Goal: Task Accomplishment & Management: Complete application form

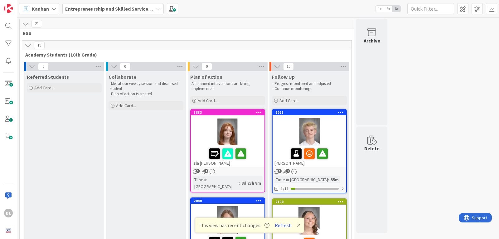
scroll to position [8, 0]
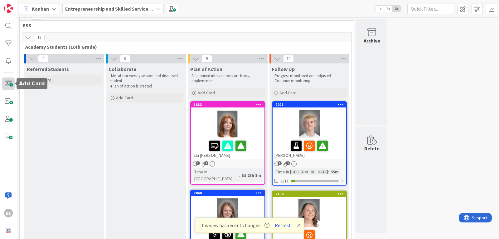
click at [8, 82] on span at bounding box center [8, 83] width 12 height 12
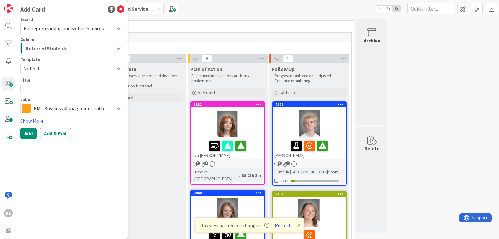
click at [47, 68] on span "Not Set" at bounding box center [66, 68] width 86 height 8
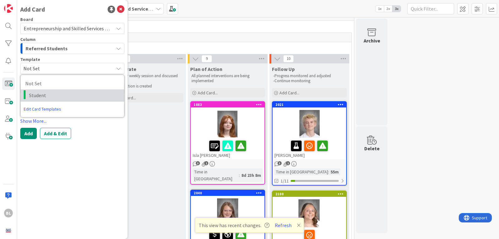
click at [36, 97] on span "Student" at bounding box center [74, 95] width 91 height 8
type textarea "x"
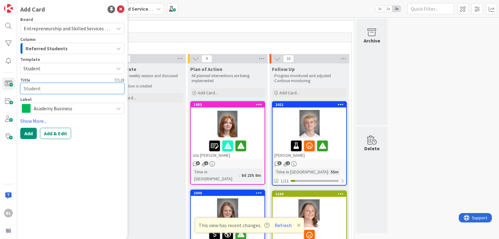
click at [36, 89] on textarea "Student" at bounding box center [72, 88] width 104 height 11
drag, startPoint x: 36, startPoint y: 89, endPoint x: 0, endPoint y: 82, distance: 37.0
click at [0, 88] on div "BL Add Card Board Entrepreneurship and Skilled Services Interventions - 2025-20…" at bounding box center [8, 119] width 17 height 239
type textarea "J"
type textarea "x"
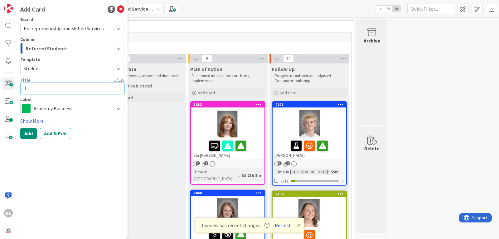
type textarea "Ja"
type textarea "x"
type textarea "Jac"
type textarea "x"
type textarea "Jaco"
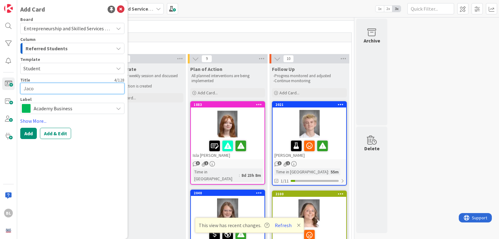
type textarea "x"
type textarea "Jacob"
type textarea "x"
type textarea "Jacob"
type textarea "x"
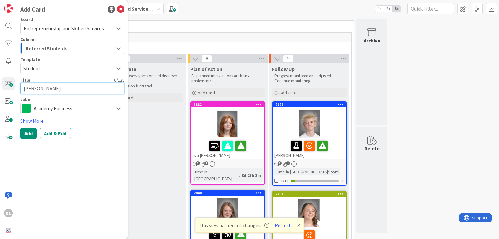
type textarea "Jacob C"
type textarea "x"
type textarea "Jacob Cl"
type textarea "x"
type textarea "Jacob Cla"
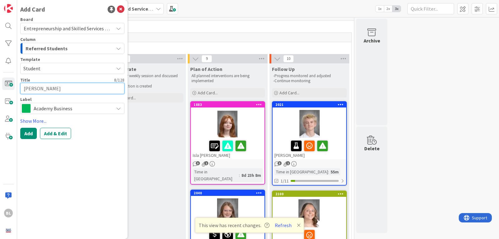
type textarea "x"
type textarea "Jacob Clar"
type textarea "x"
type textarea "[PERSON_NAME]"
click at [49, 109] on span "Academy Business" at bounding box center [72, 108] width 77 height 9
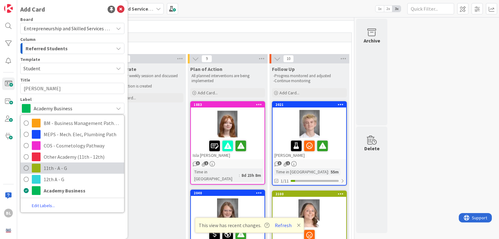
click at [51, 169] on span "11th - A - G" at bounding box center [82, 167] width 77 height 9
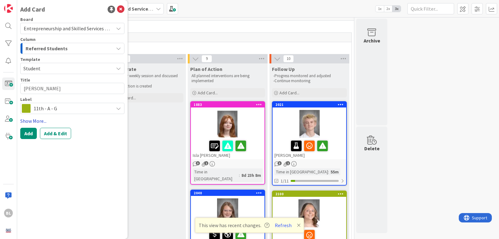
click at [32, 120] on link "Show More..." at bounding box center [72, 120] width 104 height 7
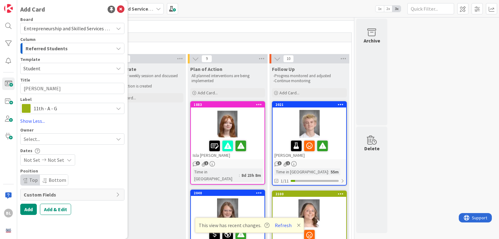
click at [68, 193] on span "Custom Fields" at bounding box center [68, 194] width 89 height 7
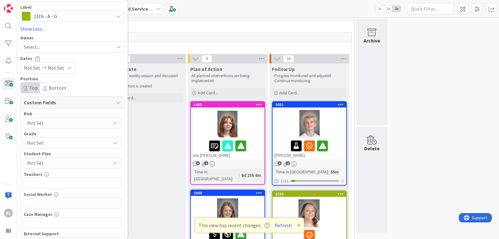
scroll to position [94, 0]
click at [52, 143] on span "Not Set" at bounding box center [67, 141] width 80 height 9
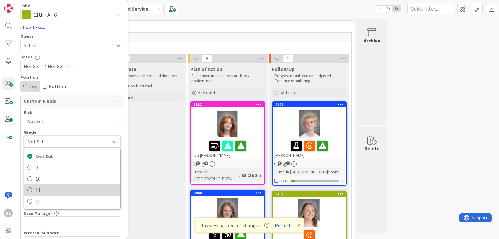
click at [37, 189] on span "11" at bounding box center [77, 189] width 82 height 9
type textarea "x"
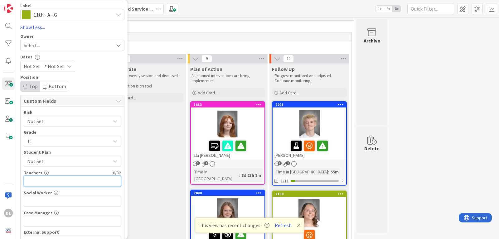
click at [45, 178] on input "text" at bounding box center [72, 180] width 97 height 11
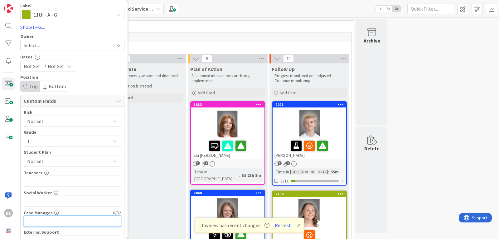
click at [36, 221] on input "text" at bounding box center [72, 220] width 97 height 11
type input "[PERSON_NAME]"
type textarea "x"
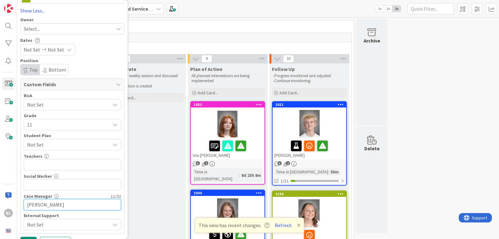
scroll to position [124, 0]
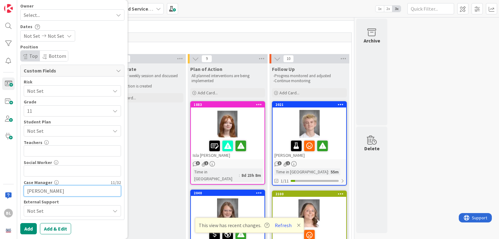
type input "[PERSON_NAME]"
click at [35, 149] on input "text" at bounding box center [72, 150] width 97 height 11
type input "Tamps"
type textarea "x"
type input "Tampas,"
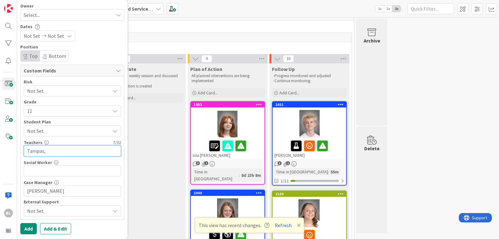
type textarea "x"
type input "Tampas,Taylor,"
type textarea "x"
type input "Tampas,Taylor, La Wood"
type textarea "x"
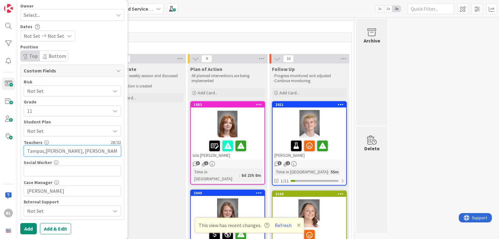
type input "Tampas,Taylor, La Woods, Mink"
type textarea "x"
type input "Tampas,Taylor, La Woods, Mink"
click at [54, 229] on button "Add & Edit" at bounding box center [55, 228] width 31 height 11
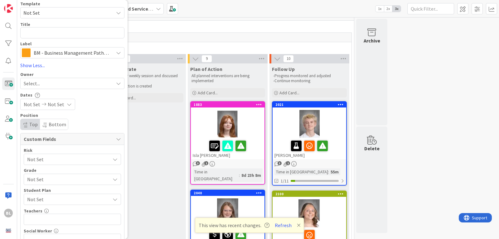
scroll to position [0, 0]
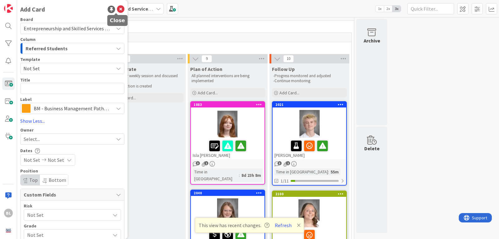
click at [117, 7] on icon at bounding box center [120, 9] width 7 height 7
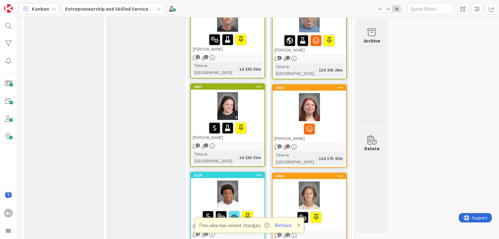
scroll to position [529, 0]
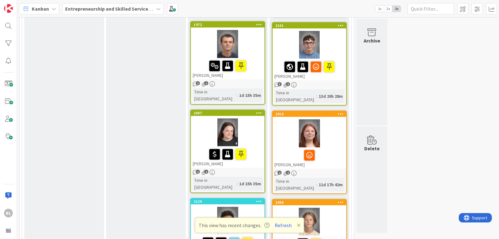
click at [297, 225] on icon at bounding box center [299, 225] width 4 height 5
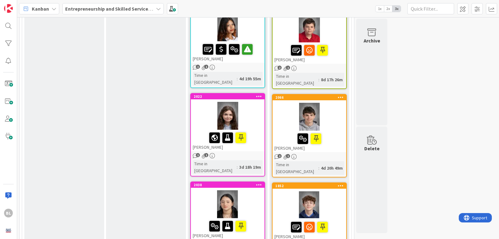
scroll to position [468, 0]
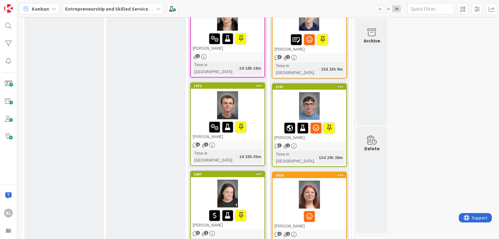
click at [390, 7] on span "2x" at bounding box center [388, 9] width 8 height 6
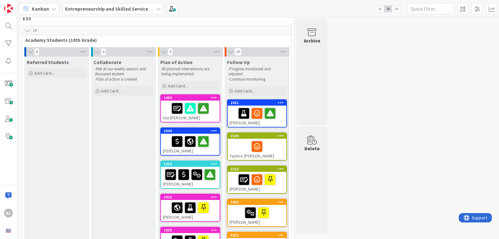
scroll to position [14, 0]
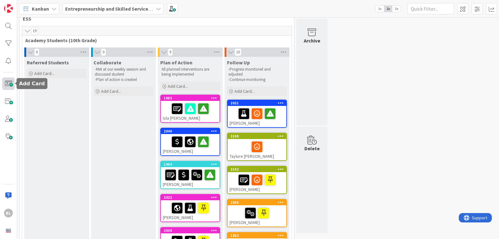
click at [9, 84] on span at bounding box center [8, 83] width 12 height 12
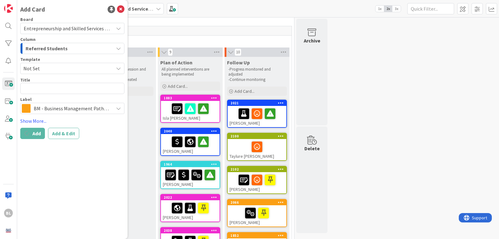
click at [46, 66] on span "Not Set" at bounding box center [66, 68] width 86 height 8
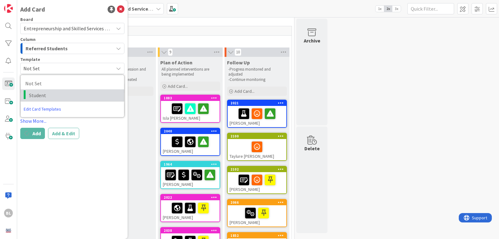
click at [39, 91] on span "Student" at bounding box center [74, 95] width 91 height 8
type textarea "x"
type textarea "Student"
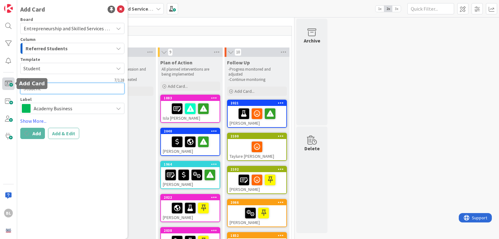
drag, startPoint x: 28, startPoint y: 88, endPoint x: 14, endPoint y: 87, distance: 13.8
click at [14, 87] on div "BL Add Card Board Entrepreneurship and Skilled Services Interventions - 2025-20…" at bounding box center [8, 119] width 17 height 239
type textarea "x"
type textarea "J"
type textarea "x"
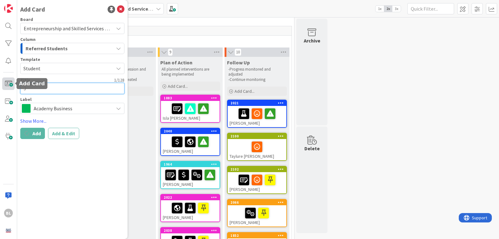
type textarea "Ja"
type textarea "x"
type textarea "Jac"
type textarea "x"
type textarea "Jaco"
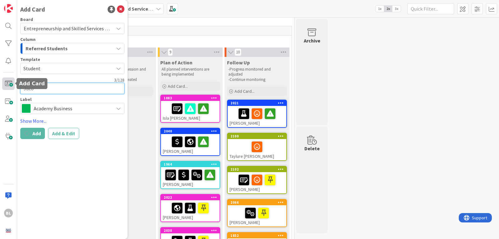
type textarea "x"
type textarea "Jacob"
type textarea "x"
type textarea "Jacob C"
type textarea "x"
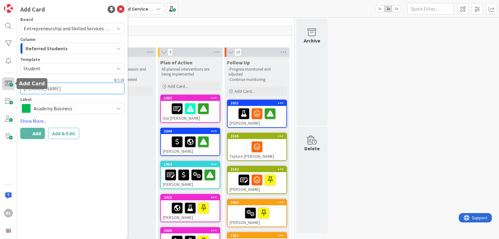
type textarea "Jacob Cl"
type textarea "x"
type textarea "Jacob Cla"
type textarea "x"
type textarea "Jacob Clar"
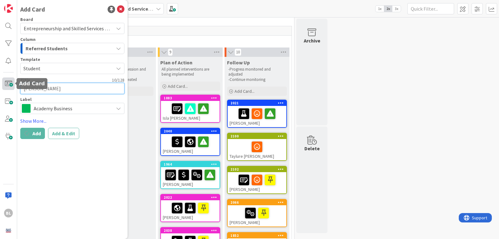
type textarea "x"
type textarea "[PERSON_NAME]"
click at [75, 104] on div "Academy Business" at bounding box center [72, 108] width 104 height 11
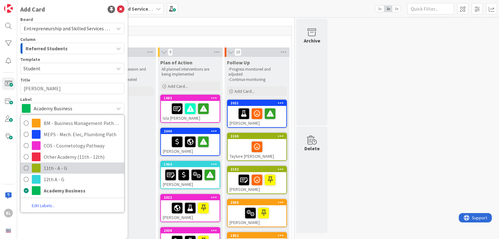
click at [46, 169] on span "11th - A - G" at bounding box center [82, 167] width 77 height 9
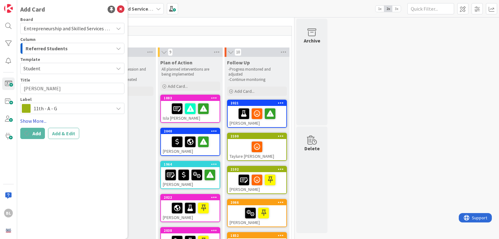
click at [33, 122] on link "Show More..." at bounding box center [72, 120] width 104 height 7
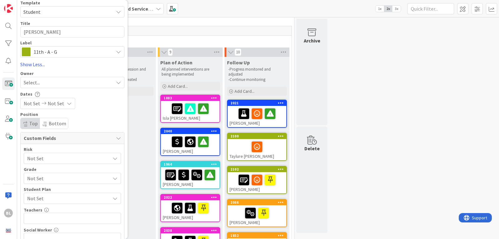
scroll to position [62, 0]
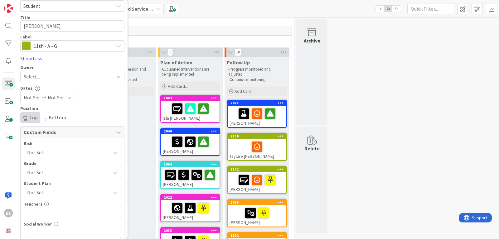
click at [45, 173] on span "Not Set" at bounding box center [67, 172] width 80 height 9
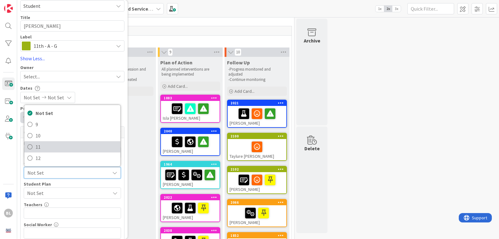
click at [37, 146] on span "11" at bounding box center [77, 146] width 82 height 9
type textarea "x"
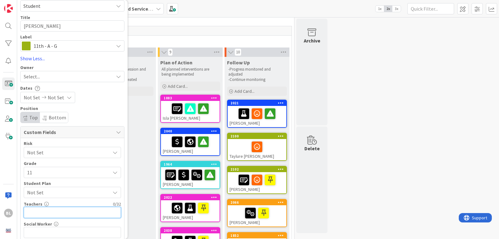
click at [38, 212] on input "text" at bounding box center [72, 212] width 97 height 11
type input "Tamps"
type textarea "x"
type input "Tampas,"
type textarea "x"
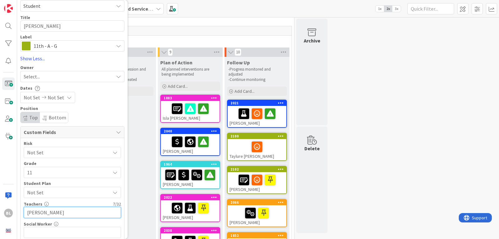
type input "Tampas,Tay"
type textarea "x"
type input "Tampas,Taylor,"
type textarea "x"
type input "Tampas,Taylor, L"
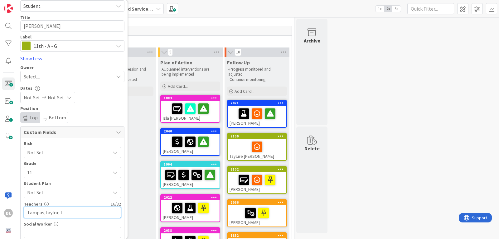
type textarea "x"
type input "Tampas,Taylor, La Woods, Mink"
type textarea "x"
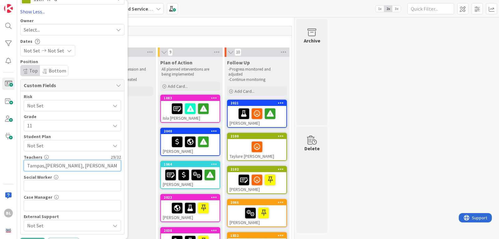
scroll to position [124, 0]
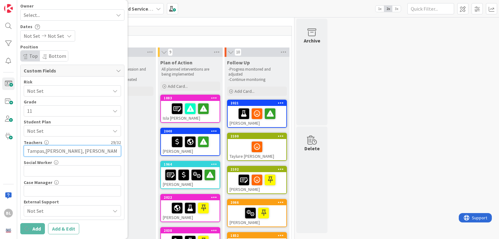
type input "Tampas,Taylor, La Woods, Mink"
click at [34, 190] on input "text" at bounding box center [72, 190] width 97 height 11
type input "[PERSON_NAME]"
type textarea "x"
click at [56, 191] on input "[PERSON_NAME]" at bounding box center [72, 190] width 97 height 11
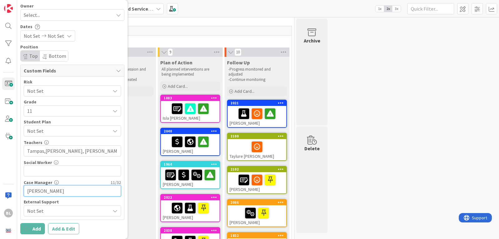
type input "[PERSON_NAME]"
click at [60, 209] on span "Not Set" at bounding box center [68, 210] width 83 height 7
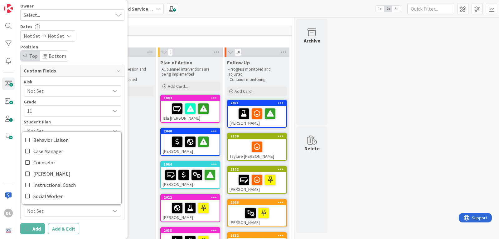
click at [61, 209] on span "Not Set" at bounding box center [68, 210] width 83 height 7
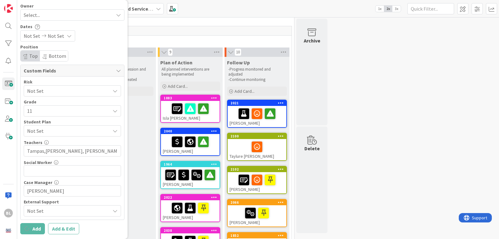
click at [53, 110] on span "11" at bounding box center [67, 110] width 80 height 9
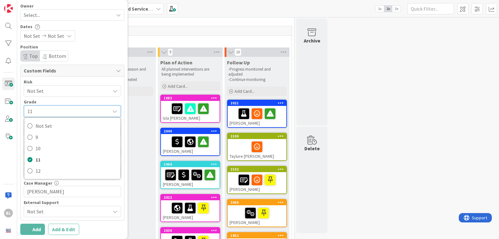
click at [51, 90] on span "Not Set" at bounding box center [67, 90] width 80 height 9
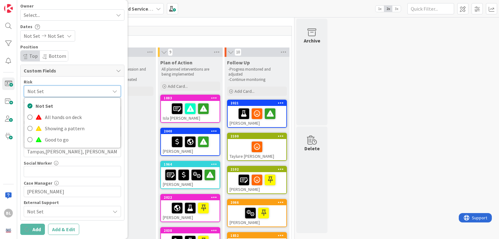
click at [51, 90] on span "Not Set" at bounding box center [66, 91] width 79 height 9
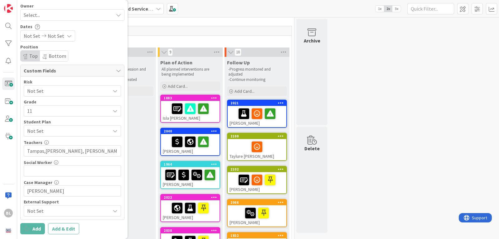
click at [82, 52] on div "Position Top Bottom" at bounding box center [72, 53] width 104 height 17
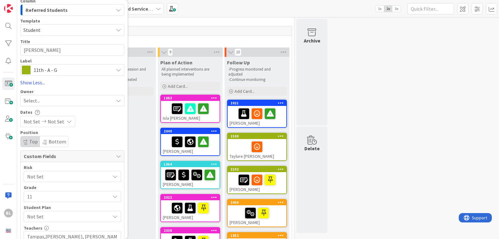
scroll to position [0, 0]
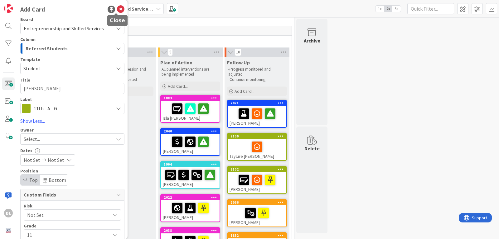
click at [117, 7] on icon at bounding box center [120, 9] width 7 height 7
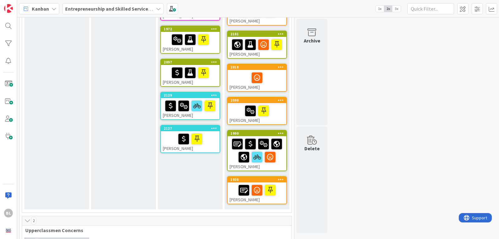
scroll to position [250, 0]
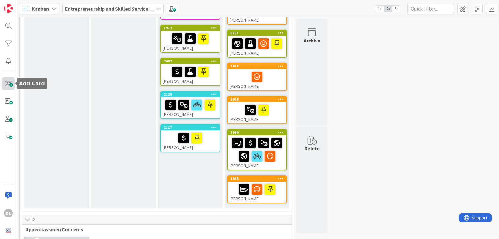
click at [7, 84] on span at bounding box center [8, 83] width 12 height 12
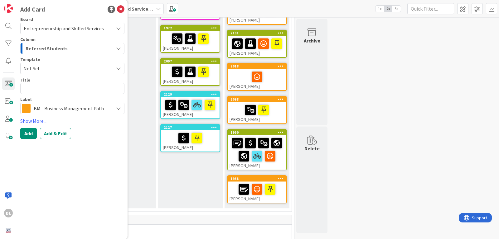
click at [45, 65] on span "Not Set" at bounding box center [66, 68] width 86 height 8
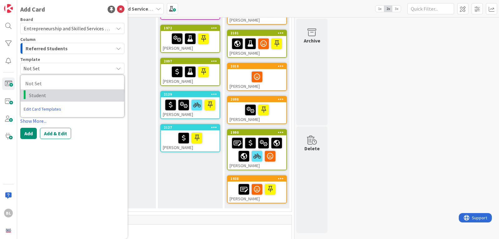
click at [32, 95] on span "Student" at bounding box center [74, 95] width 91 height 8
type textarea "x"
type textarea "Student"
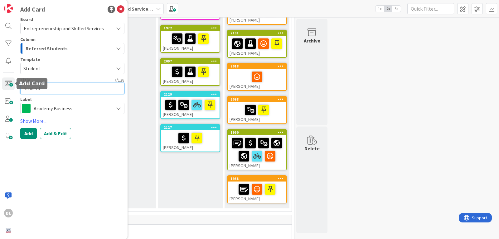
drag, startPoint x: 42, startPoint y: 89, endPoint x: 7, endPoint y: 90, distance: 34.3
click at [7, 90] on div "BL Add Card Board Entrepreneurship and Skilled Services Interventions - 2025-20…" at bounding box center [8, 119] width 17 height 239
type textarea "x"
type textarea "J"
type textarea "x"
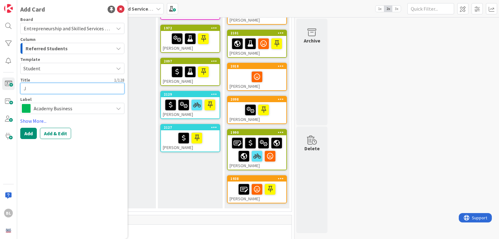
type textarea "Ja"
type textarea "x"
type textarea "Jac"
type textarea "x"
type textarea "Jaco"
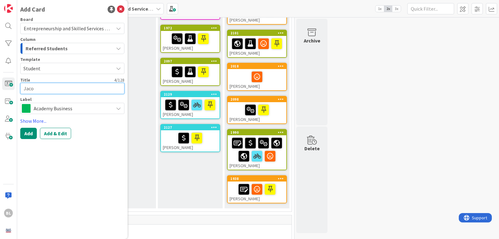
type textarea "x"
type textarea "Jacob"
type textarea "x"
type textarea "Jacob"
type textarea "x"
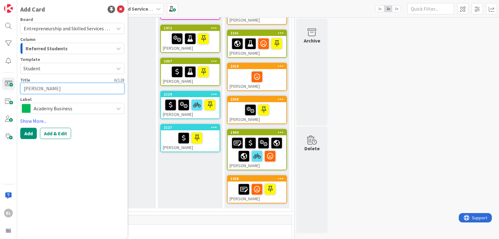
type textarea "Jacob C"
type textarea "x"
type textarea "Jacob Cl"
type textarea "x"
type textarea "Jacob Clar"
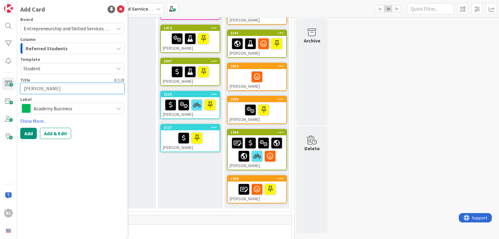
type textarea "x"
type textarea "[PERSON_NAME]"
click at [40, 113] on div "Academy Business" at bounding box center [72, 108] width 104 height 11
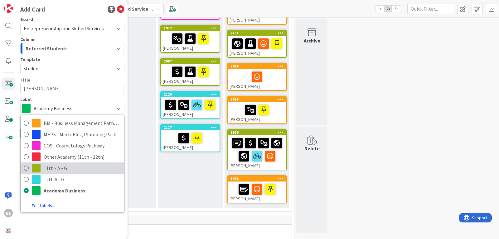
click at [50, 169] on span "11th - A - G" at bounding box center [82, 167] width 77 height 9
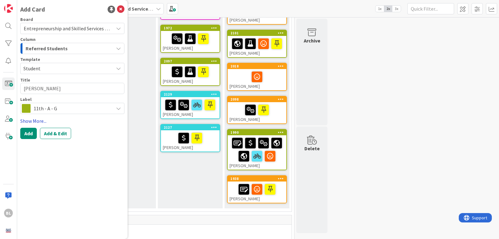
click at [36, 120] on link "Show More..." at bounding box center [72, 120] width 104 height 7
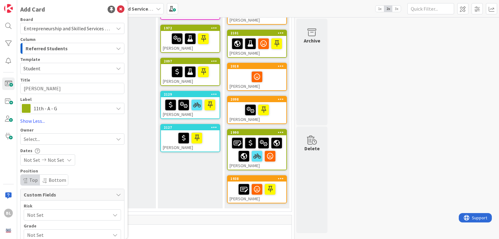
click at [43, 233] on span "Not Set" at bounding box center [67, 234] width 80 height 9
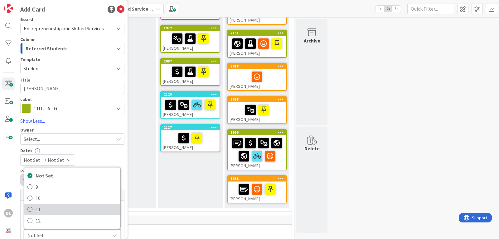
click at [39, 208] on span "11" at bounding box center [77, 208] width 82 height 9
type textarea "x"
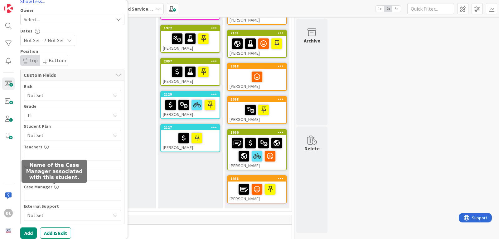
scroll to position [124, 0]
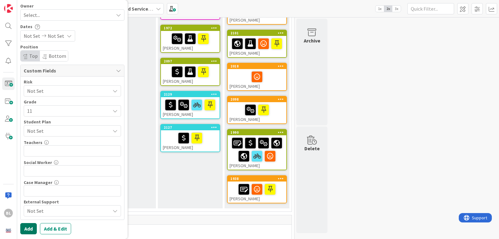
click at [29, 228] on button "Add" at bounding box center [28, 228] width 17 height 11
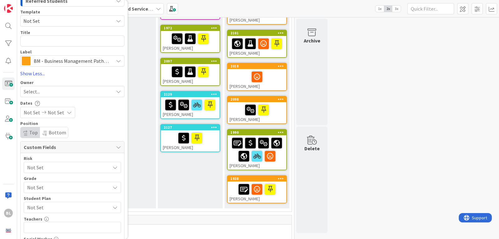
scroll to position [0, 0]
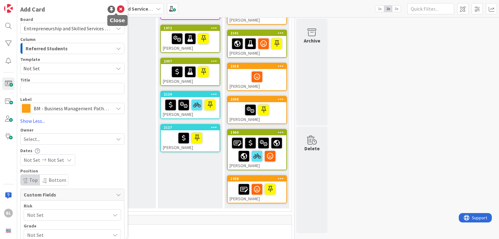
click at [117, 9] on icon at bounding box center [120, 9] width 7 height 7
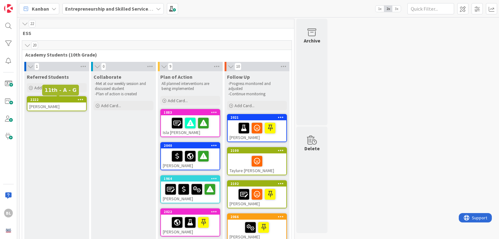
click at [62, 99] on div "2222" at bounding box center [58, 99] width 56 height 4
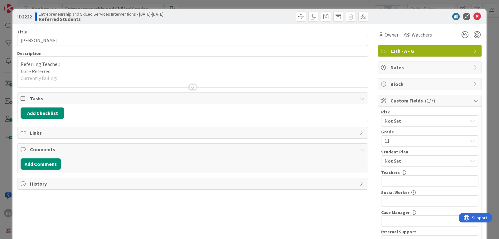
click at [191, 86] on div at bounding box center [192, 87] width 7 height 5
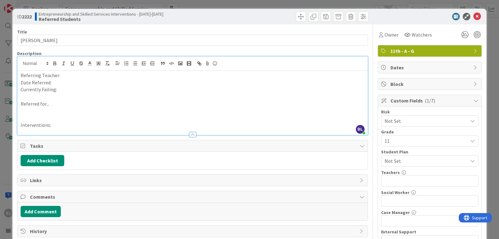
click at [61, 76] on p "Referring Teacher:" at bounding box center [193, 75] width 344 height 7
click at [56, 83] on p "Date Referred:" at bounding box center [193, 82] width 344 height 7
click at [62, 90] on p "Currently Failing:" at bounding box center [193, 89] width 344 height 7
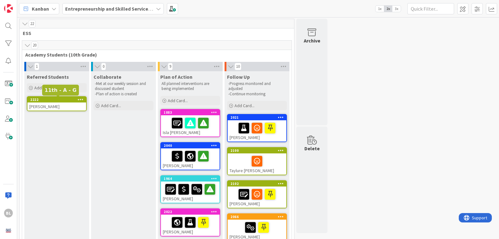
click at [57, 98] on div "2222" at bounding box center [58, 99] width 56 height 4
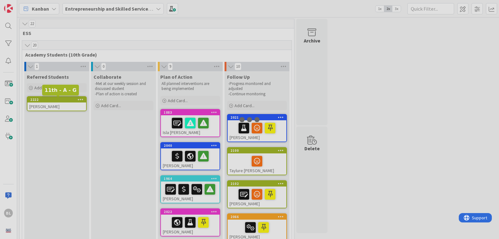
click at [57, 98] on div at bounding box center [249, 119] width 499 height 239
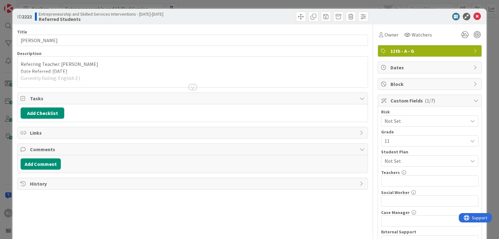
click at [190, 85] on div at bounding box center [192, 87] width 7 height 5
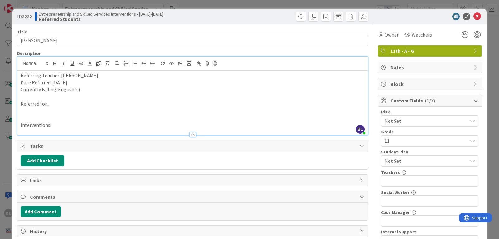
click at [81, 90] on p "Currently Failing: English 2 (" at bounding box center [193, 89] width 344 height 7
click at [53, 105] on p "Referred for..." at bounding box center [193, 103] width 344 height 7
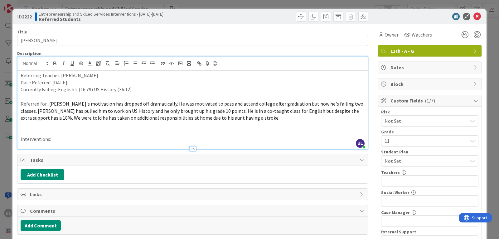
click at [54, 139] on p "Interventions:" at bounding box center [193, 138] width 344 height 7
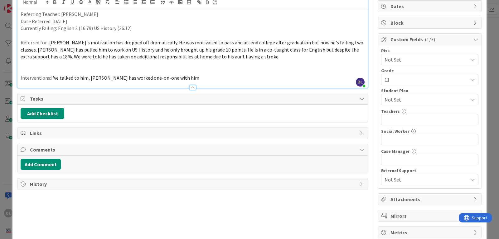
scroll to position [62, 0]
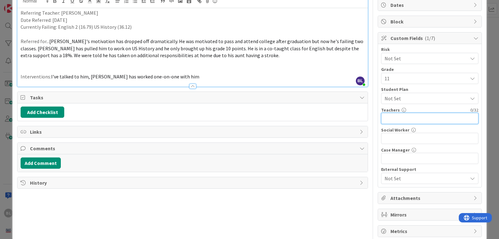
click at [385, 116] on input "text" at bounding box center [429, 118] width 97 height 11
type input "Tampas, [PERSON_NAME], LaWoods, Mink"
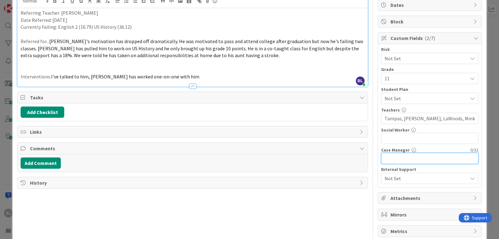
click at [387, 158] on input "text" at bounding box center [429, 158] width 97 height 11
type input "[PERSON_NAME]"
click at [429, 177] on span "Not Set" at bounding box center [426, 177] width 83 height 7
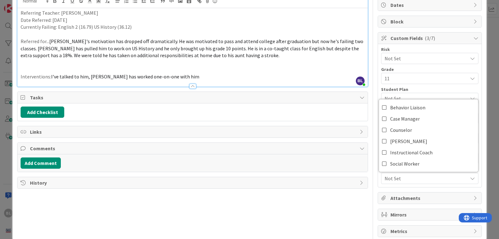
click at [429, 177] on span "Not Set" at bounding box center [426, 177] width 83 height 7
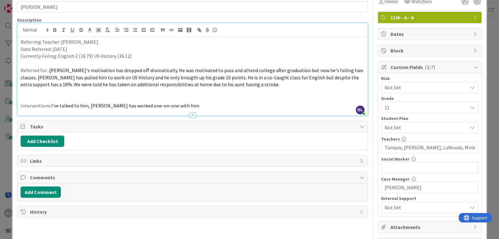
scroll to position [0, 0]
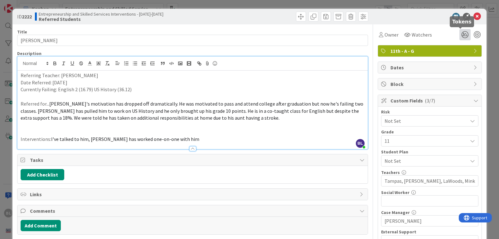
click at [462, 34] on icon at bounding box center [465, 34] width 11 height 11
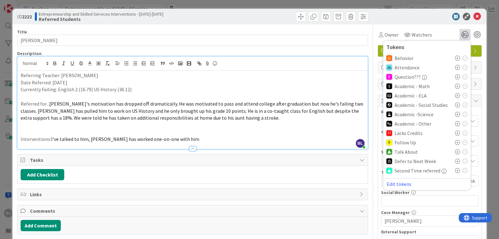
click at [455, 57] on icon at bounding box center [457, 58] width 5 height 5
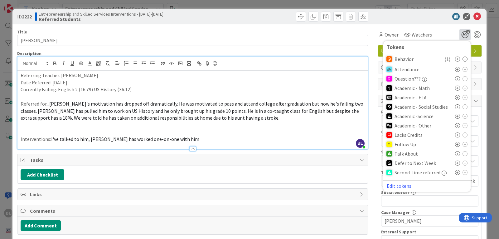
click at [455, 106] on icon at bounding box center [457, 106] width 5 height 5
click at [455, 97] on icon at bounding box center [457, 97] width 5 height 5
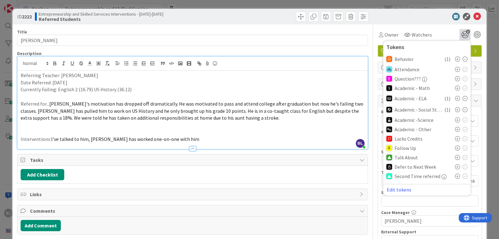
click at [50, 104] on span "[PERSON_NAME]'s motivation has dropped off dramatically. He was motivated to pa…" at bounding box center [193, 111] width 344 height 20
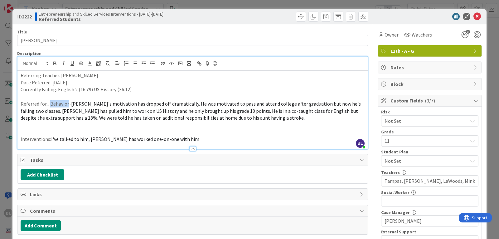
drag, startPoint x: 68, startPoint y: 103, endPoint x: 50, endPoint y: 105, distance: 18.8
click at [50, 105] on p "Referred for... Behavior- [PERSON_NAME]'s motivation has dropped off dramatical…" at bounding box center [193, 110] width 344 height 21
click at [98, 63] on icon at bounding box center [99, 64] width 6 height 6
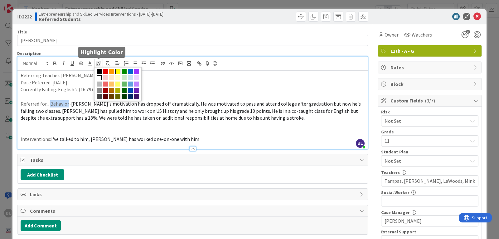
click at [119, 72] on span at bounding box center [117, 71] width 5 height 5
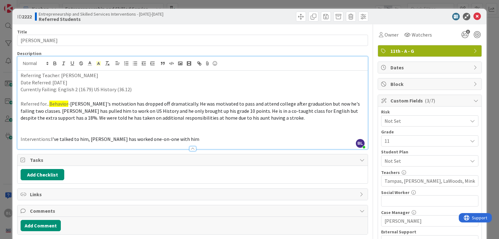
click at [153, 90] on p "Currently Failing: English 2 (16.79) US History (36.12)" at bounding box center [193, 89] width 344 height 7
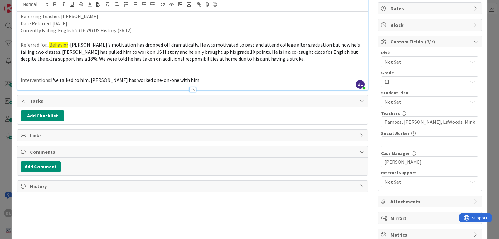
scroll to position [62, 0]
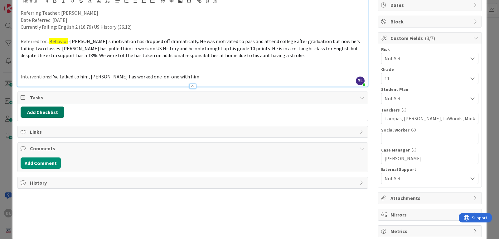
click at [47, 111] on button "Add Checklist" at bounding box center [43, 111] width 44 height 11
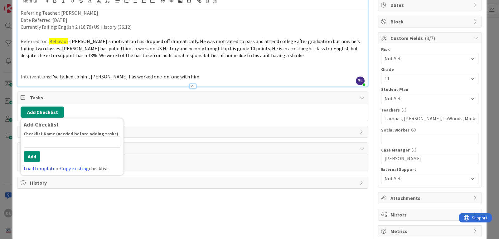
click at [39, 168] on link "Load template" at bounding box center [40, 168] width 32 height 6
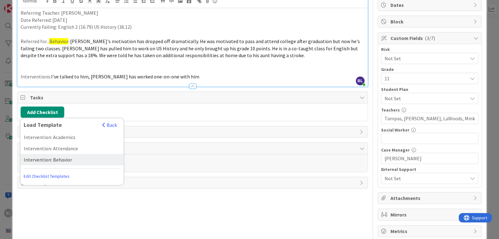
click at [52, 158] on div "Intervention: Behavior" at bounding box center [72, 159] width 103 height 11
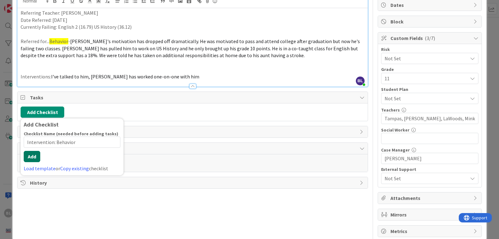
click at [34, 161] on button "Add" at bounding box center [32, 156] width 17 height 11
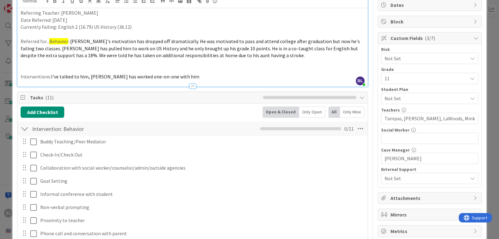
scroll to position [216, 0]
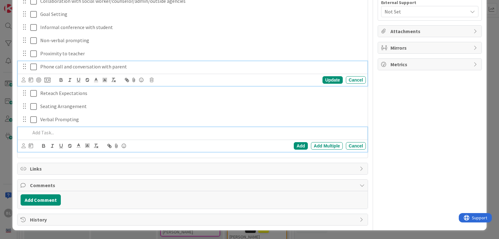
click at [34, 81] on div "Phone call and conversation with parent Update Cancel" at bounding box center [193, 73] width 350 height 25
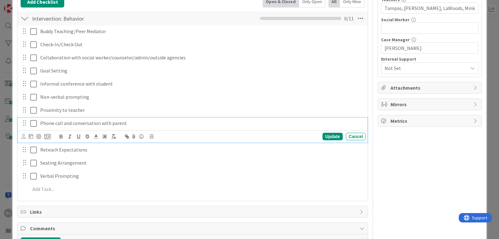
scroll to position [153, 0]
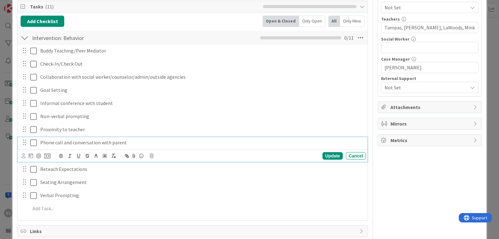
click at [34, 143] on icon at bounding box center [33, 142] width 7 height 7
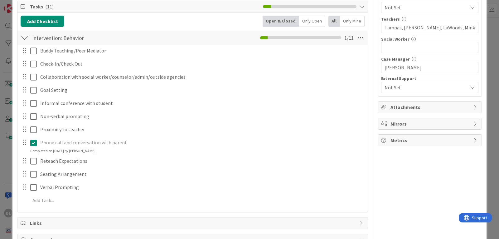
click at [34, 143] on icon at bounding box center [33, 142] width 7 height 7
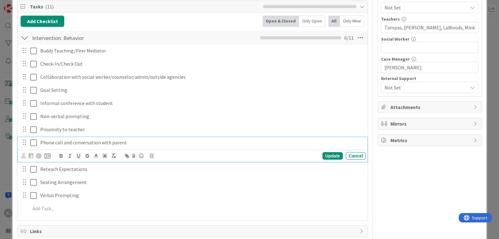
click at [33, 143] on icon at bounding box center [33, 142] width 7 height 7
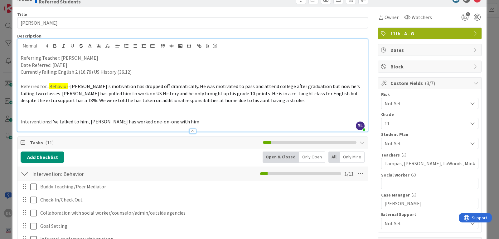
scroll to position [0, 0]
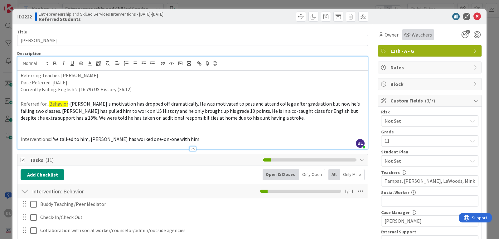
click at [412, 35] on span "Watchers" at bounding box center [422, 34] width 20 height 7
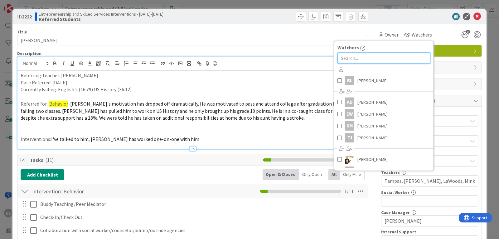
click at [338, 58] on input "text" at bounding box center [384, 57] width 93 height 11
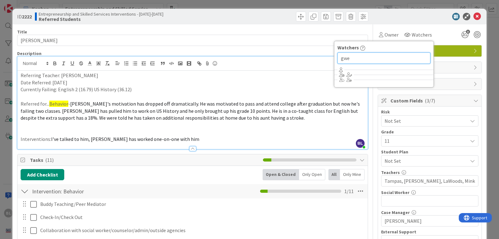
type input "[PERSON_NAME]"
drag, startPoint x: 353, startPoint y: 59, endPoint x: 317, endPoint y: 58, distance: 36.5
click at [317, 58] on div "Title 11 / 128 [PERSON_NAME] Description [PERSON_NAME] joined 3 m ago Referring…" at bounding box center [249, 228] width 465 height 409
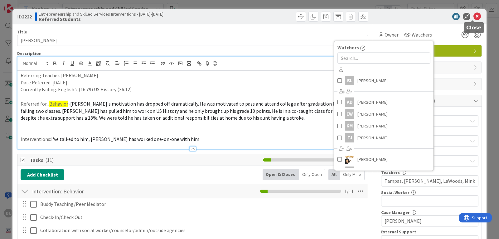
click at [474, 16] on icon at bounding box center [477, 16] width 7 height 7
